Goal: Consume media (video, audio)

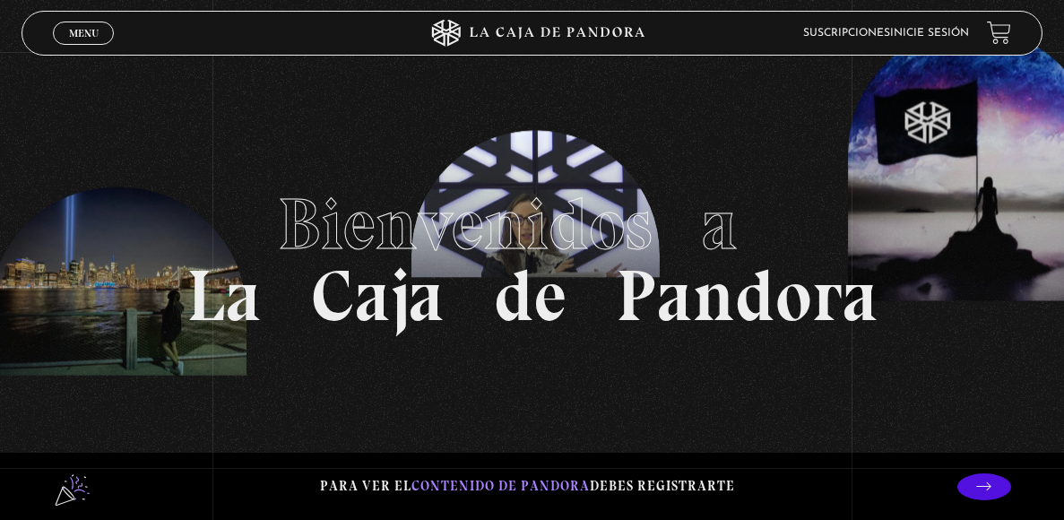
click at [909, 35] on link "Inicie sesión" at bounding box center [929, 33] width 79 height 11
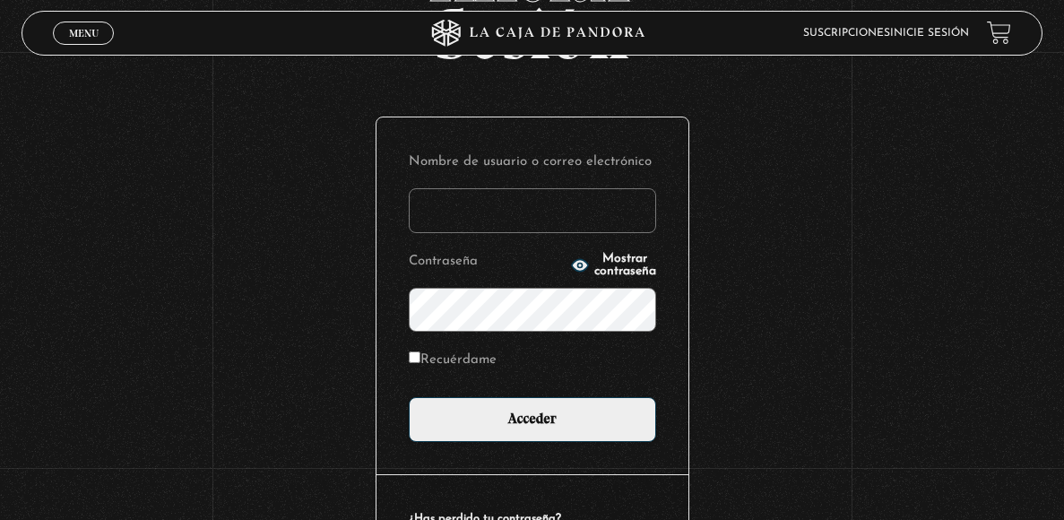
scroll to position [157, 0]
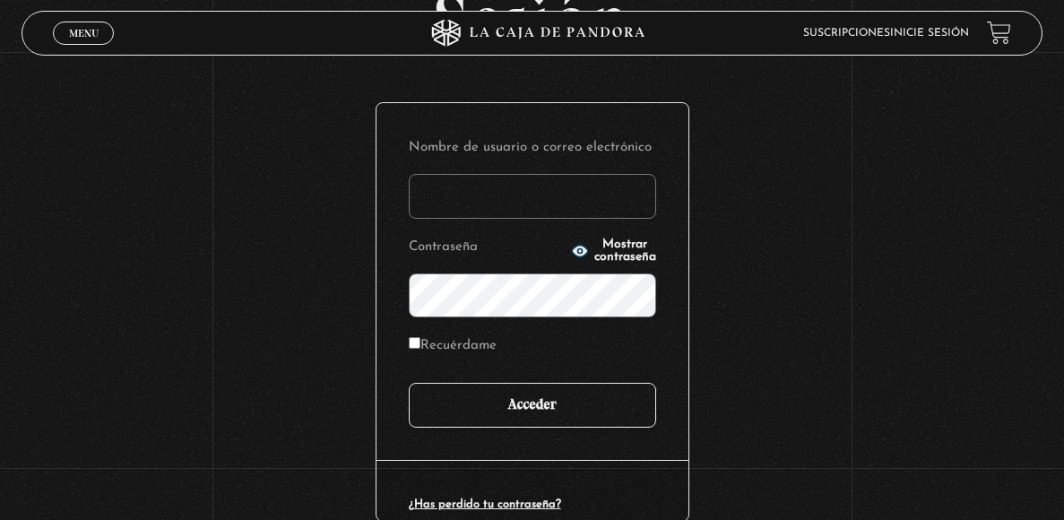
type input "francellabonilla87@gmail.com"
click at [519, 401] on input "Acceder" at bounding box center [532, 405] width 247 height 45
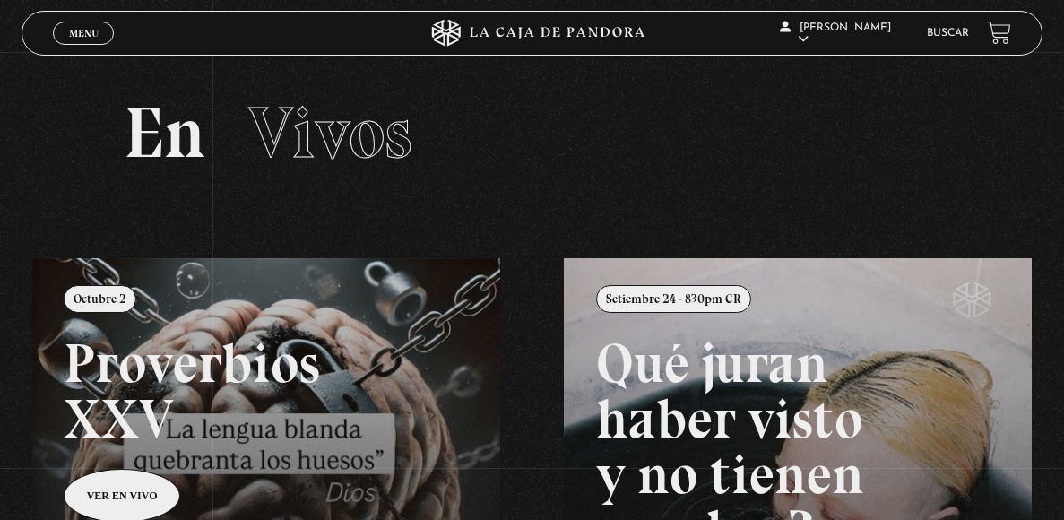
click at [118, 476] on link at bounding box center [564, 518] width 1064 height 520
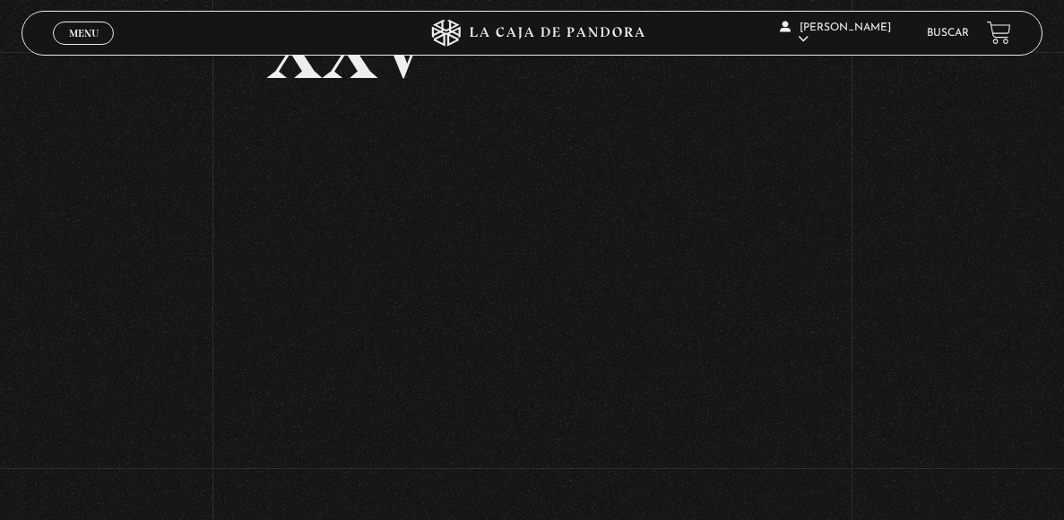
scroll to position [218, 0]
click at [91, 467] on div "Volver Octubre 2 Proverbios XXV" at bounding box center [532, 168] width 1064 height 669
click at [947, 320] on div "Volver Octubre 2 Proverbios XXV" at bounding box center [532, 168] width 1064 height 669
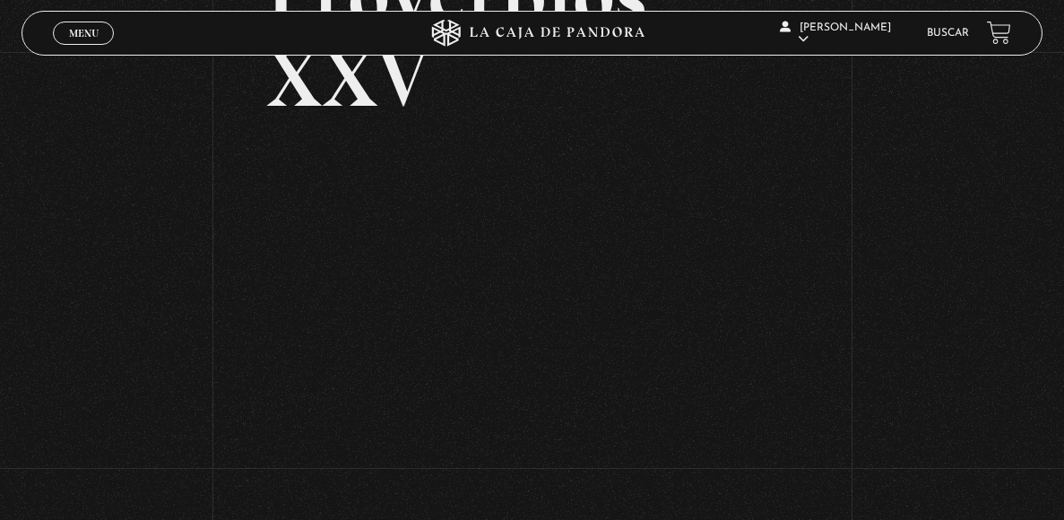
scroll to position [178, 0]
